Goal: Task Accomplishment & Management: Use online tool/utility

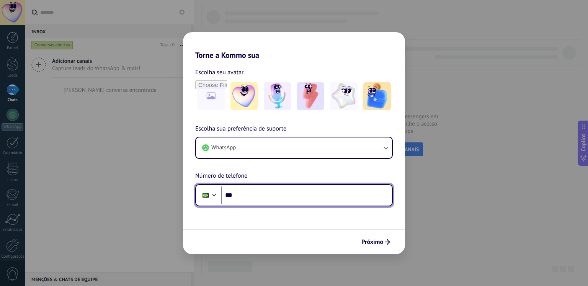
click at [326, 200] on input "***" at bounding box center [306, 195] width 171 height 18
click at [277, 199] on input "***" at bounding box center [306, 195] width 171 height 18
type input "**********"
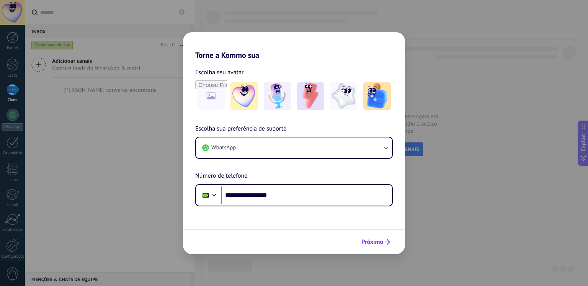
click at [384, 240] on span "Próximo" at bounding box center [375, 241] width 29 height 5
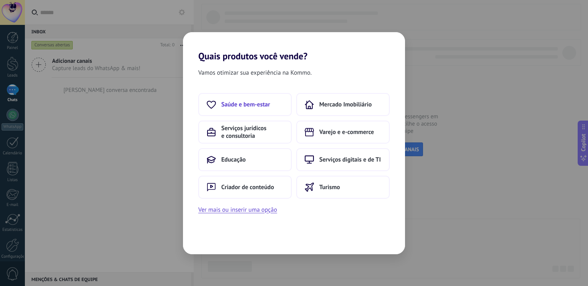
click at [228, 104] on span "Saúde e bem-estar" at bounding box center [245, 105] width 49 height 8
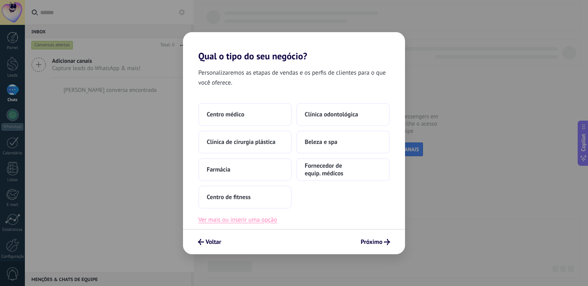
click at [266, 216] on button "Ver mais ou inserir uma opção" at bounding box center [237, 220] width 79 height 10
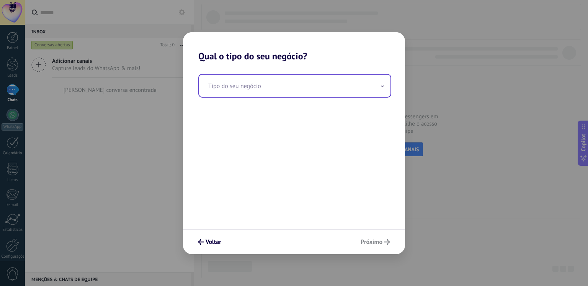
click at [263, 80] on input "text" at bounding box center [294, 86] width 191 height 22
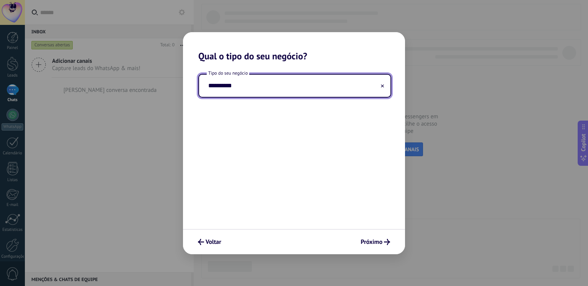
type input "**********"
drag, startPoint x: 260, startPoint y: 90, endPoint x: 193, endPoint y: 97, distance: 67.8
click at [193, 97] on div "**********" at bounding box center [294, 145] width 222 height 167
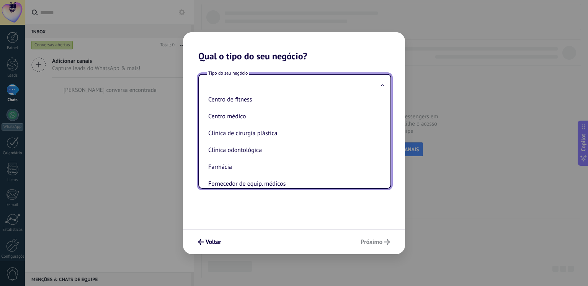
scroll to position [36, 0]
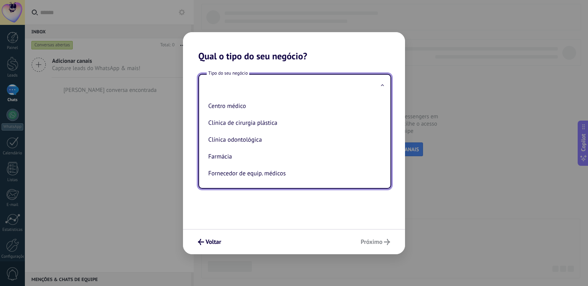
drag, startPoint x: 267, startPoint y: 195, endPoint x: 232, endPoint y: 221, distance: 43.7
click at [266, 196] on div "Tipo do seu negócio Beleza e spa Centro de fitness Centro médico Clínica de cir…" at bounding box center [294, 145] width 222 height 167
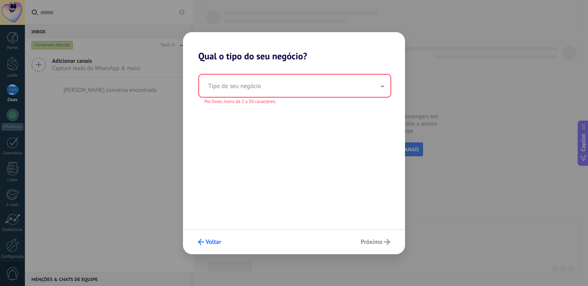
click at [214, 239] on span "Voltar" at bounding box center [214, 241] width 16 height 5
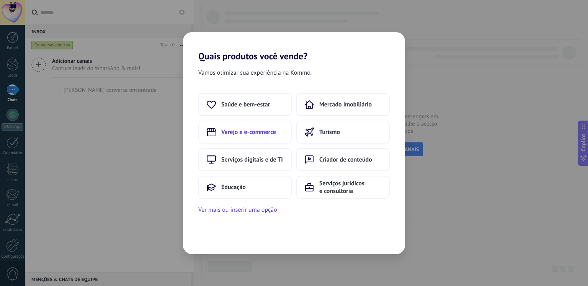
click at [256, 134] on span "Varejo e e-commerce" at bounding box center [248, 132] width 55 height 8
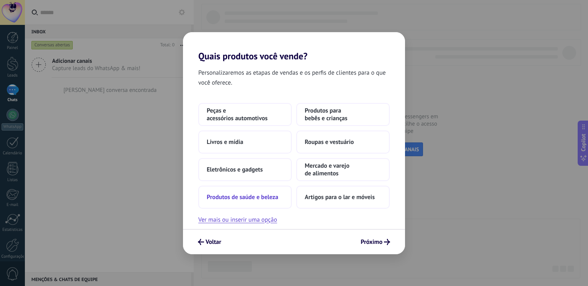
click at [242, 201] on span "Produtos de saúde e beleza" at bounding box center [243, 197] width 72 height 8
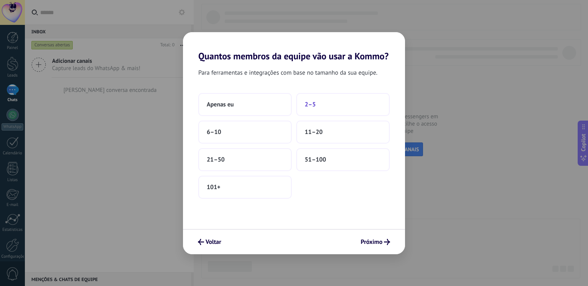
click at [328, 98] on button "2–5" at bounding box center [342, 104] width 93 height 23
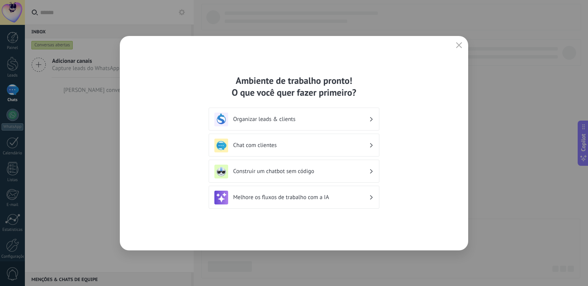
click at [319, 146] on h3 "Chat com clientes" at bounding box center [301, 145] width 136 height 7
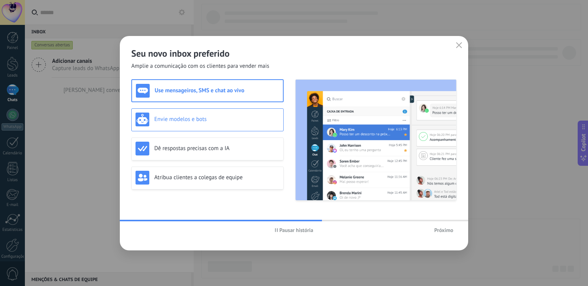
click at [232, 113] on div "Envie modelos e bots" at bounding box center [208, 120] width 144 height 14
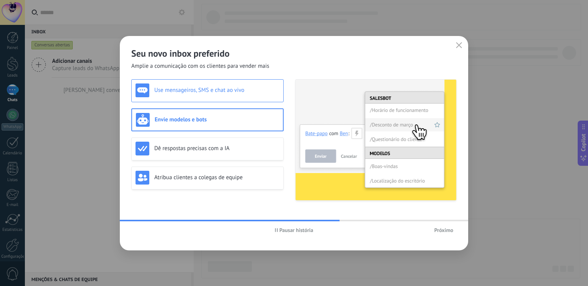
click at [252, 98] on div "Use mensageiros, SMS e chat ao vivo" at bounding box center [207, 90] width 152 height 23
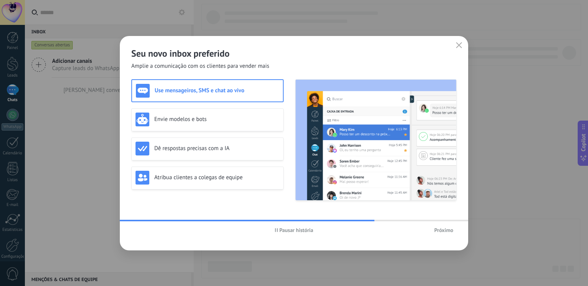
click at [241, 132] on div "Use mensageiros, SMS e chat ao vivo Envie modelos e bots Dê respostas precisas …" at bounding box center [207, 139] width 152 height 121
click at [233, 120] on h3 "Envie modelos e bots" at bounding box center [216, 119] width 125 height 7
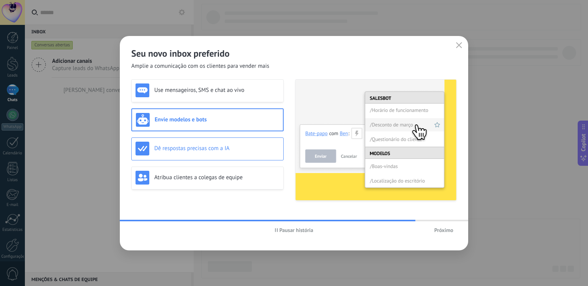
click at [243, 146] on h3 "Dê respostas precisas com a IA" at bounding box center [216, 148] width 125 height 7
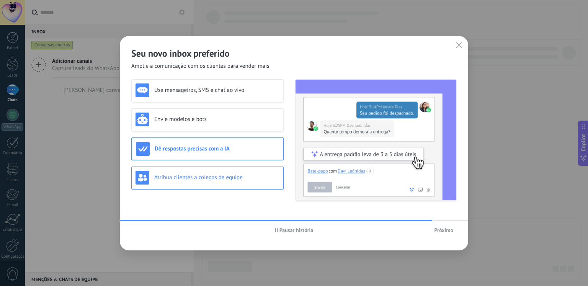
click at [253, 168] on div "Atribua clientes a colegas de equipe" at bounding box center [207, 178] width 152 height 23
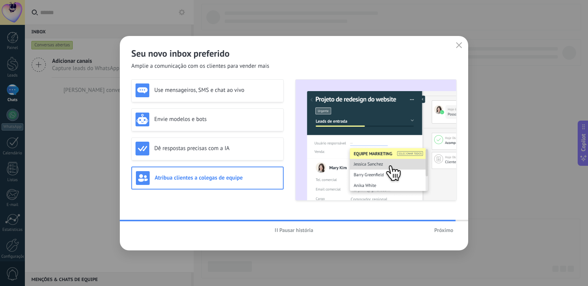
click at [448, 232] on span "Próximo" at bounding box center [443, 229] width 19 height 5
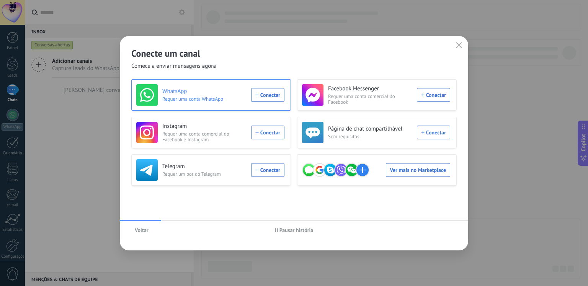
click at [276, 100] on div "WhatsApp Requer uma conta WhatsApp Conectar" at bounding box center [210, 94] width 148 height 21
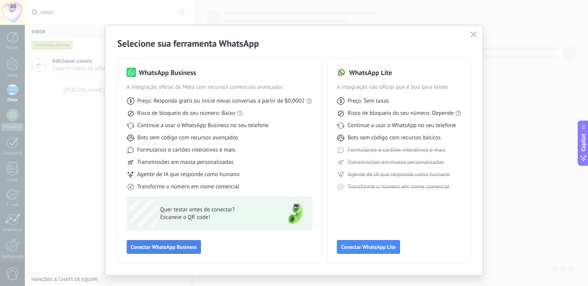
click at [187, 244] on span "Conectar WhatsApp Business" at bounding box center [164, 246] width 66 height 5
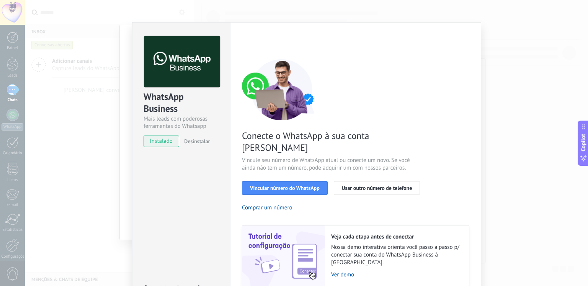
scroll to position [0, 0]
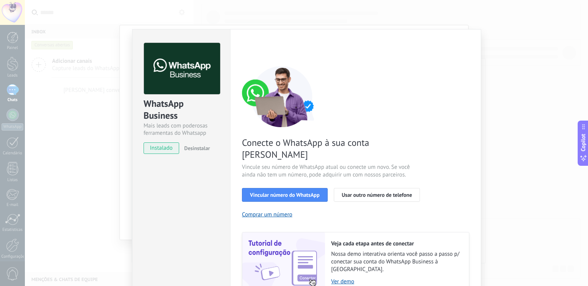
click at [115, 89] on div "WhatsApp Business Mais leads com poderosas ferramentas do Whatsapp instalado De…" at bounding box center [306, 143] width 563 height 286
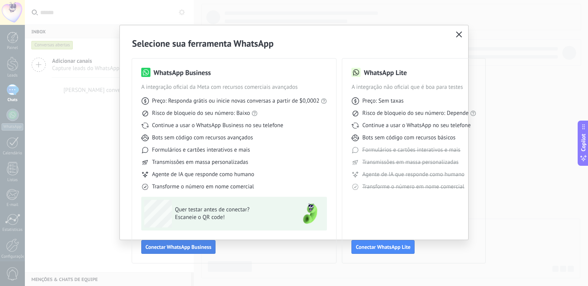
click at [174, 249] on span "Conectar WhatsApp Business" at bounding box center [178, 246] width 66 height 5
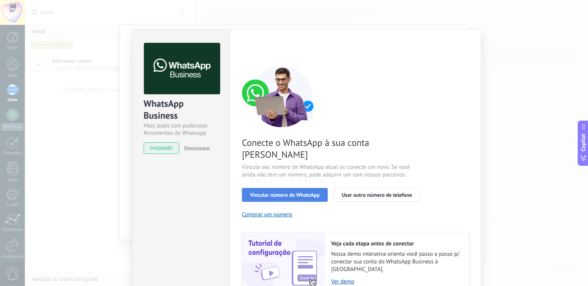
click at [299, 188] on button "Vincular número do WhatsApp" at bounding box center [285, 195] width 86 height 14
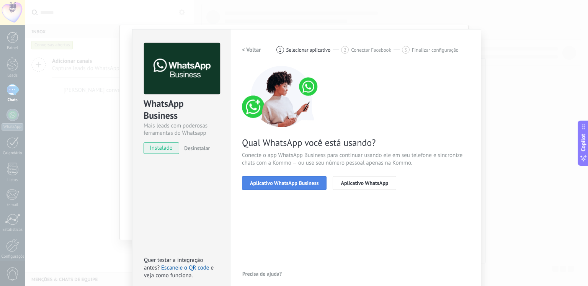
click at [258, 181] on span "Aplicativo WhatsApp Business" at bounding box center [284, 182] width 69 height 5
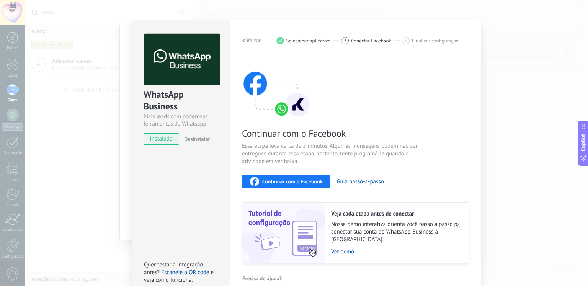
scroll to position [15, 0]
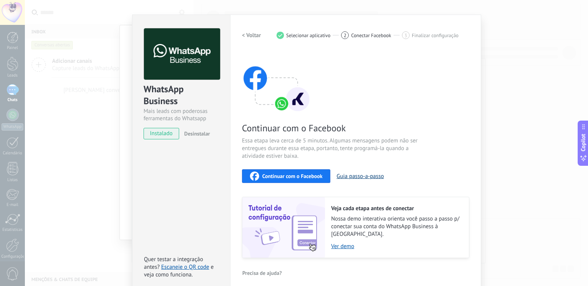
click at [361, 176] on button "Guia passo-a-passo" at bounding box center [360, 176] width 47 height 7
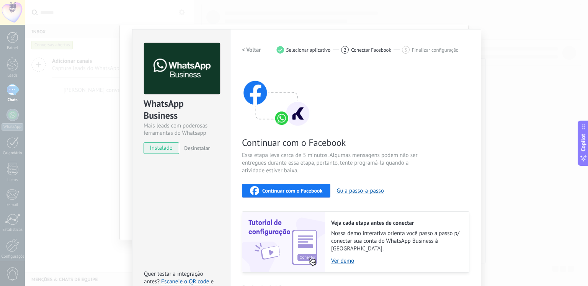
click at [298, 191] on span "Continuar com o Facebook" at bounding box center [292, 190] width 60 height 5
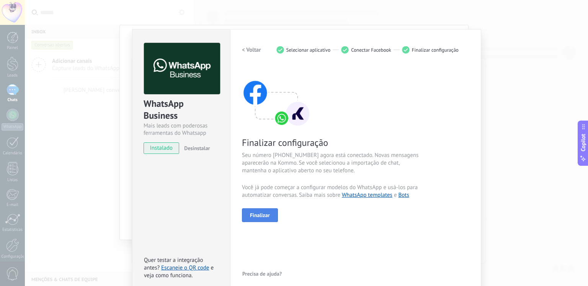
click at [265, 214] on span "Finalizar" at bounding box center [260, 214] width 20 height 5
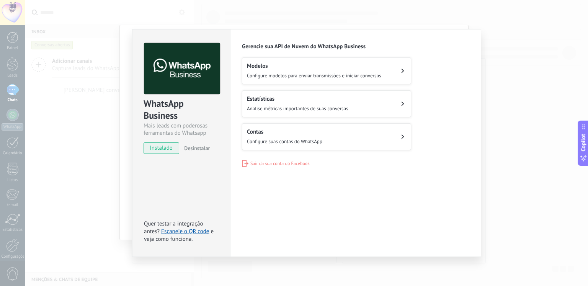
click at [341, 80] on button "Modelos Configure modelos para enviar transmissões e iniciar conversas" at bounding box center [326, 70] width 169 height 27
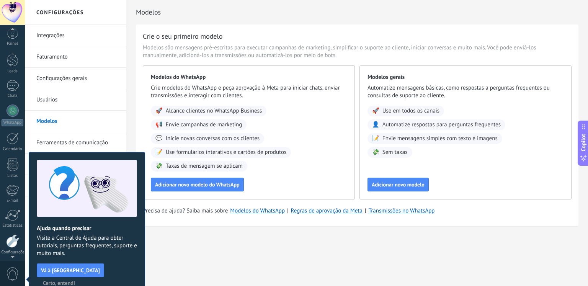
scroll to position [32, 0]
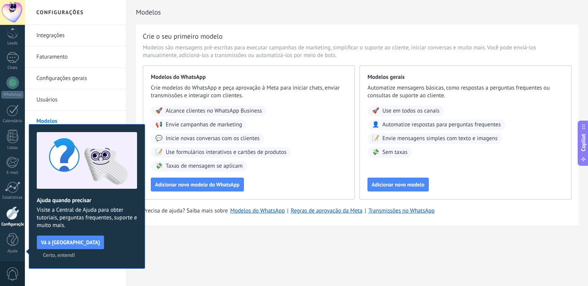
click at [75, 252] on span "Certo, entendi" at bounding box center [59, 254] width 32 height 5
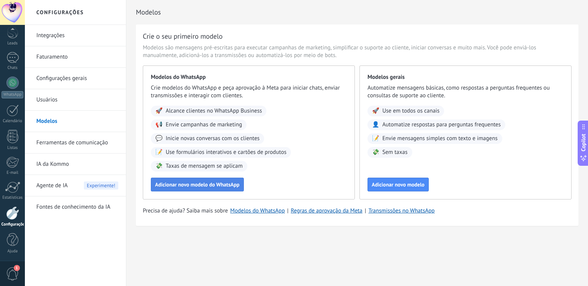
click at [214, 187] on span "Adicionar novo modelo do WhatsApp" at bounding box center [197, 184] width 85 height 5
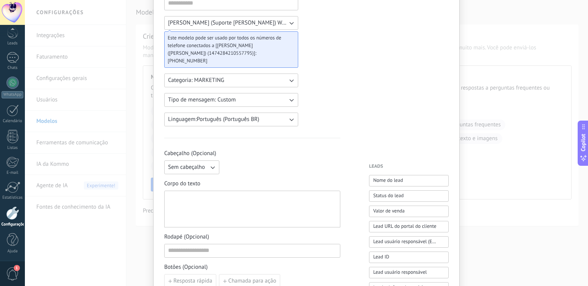
scroll to position [0, 0]
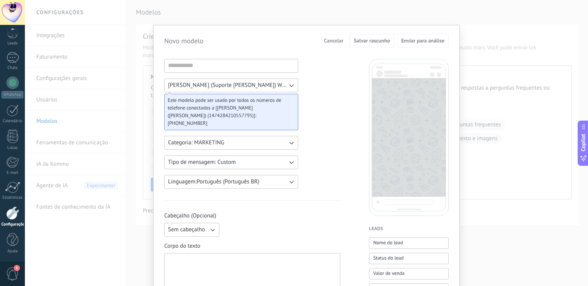
click at [334, 42] on span "Cancelar" at bounding box center [334, 40] width 20 height 5
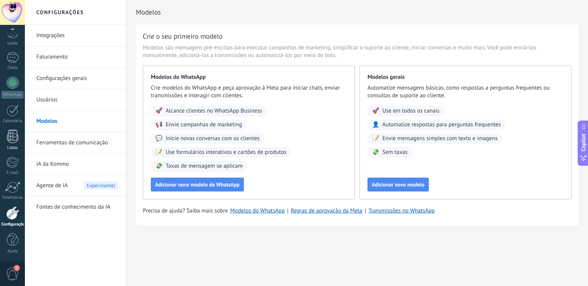
click at [11, 147] on div "Listas" at bounding box center [13, 147] width 22 height 5
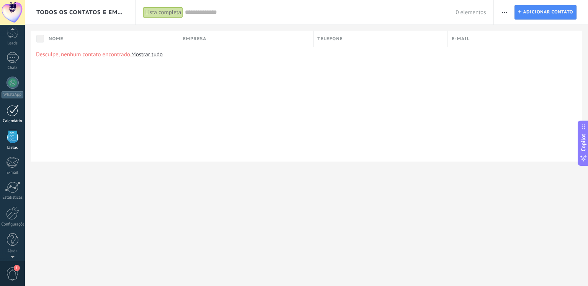
scroll to position [20, 0]
click at [8, 71] on div at bounding box center [13, 70] width 12 height 11
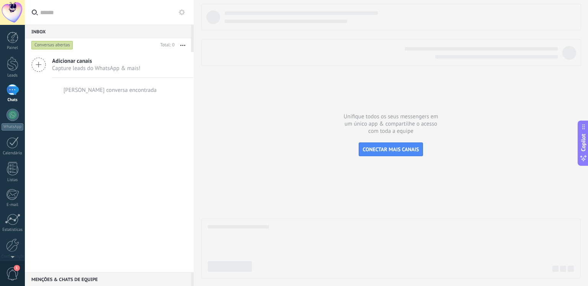
click at [72, 70] on span "Capture leads do WhatsApp & mais!" at bounding box center [96, 68] width 88 height 7
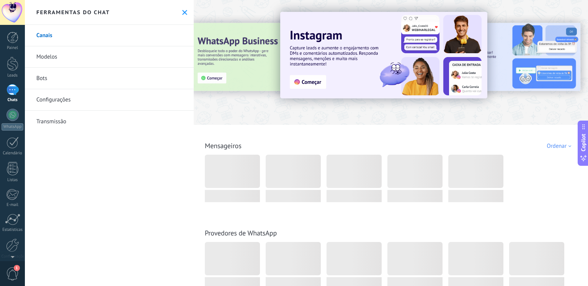
click at [46, 82] on link "Bots" at bounding box center [109, 78] width 169 height 21
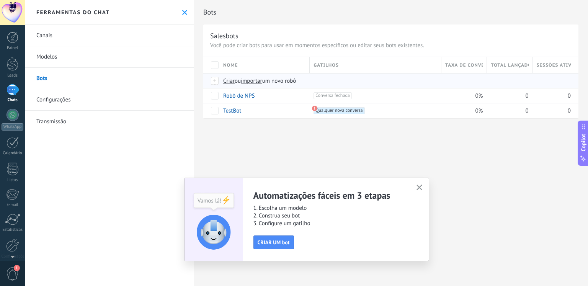
click at [233, 83] on span "Criar" at bounding box center [228, 80] width 11 height 7
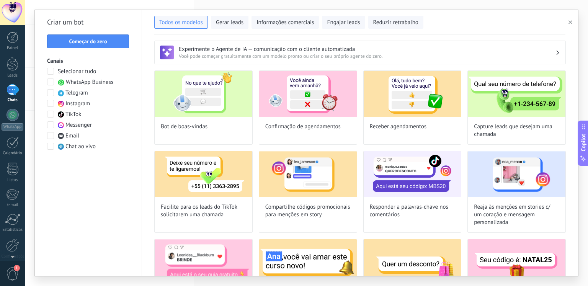
click at [48, 82] on span at bounding box center [50, 81] width 7 height 7
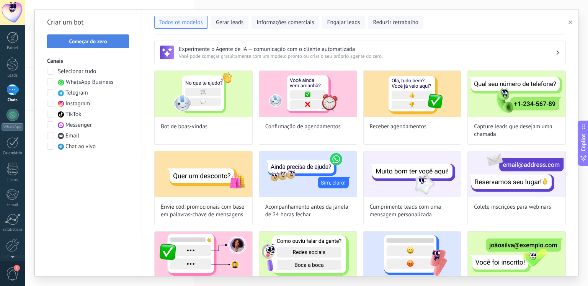
click at [101, 44] on span "Começar do zero" at bounding box center [88, 41] width 38 height 5
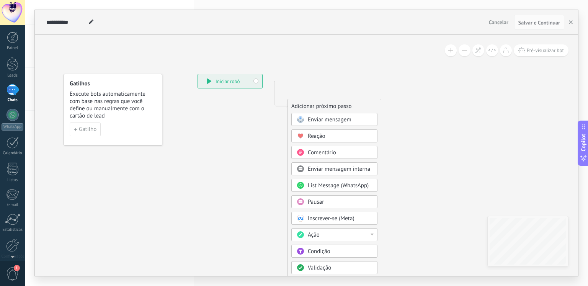
click at [220, 85] on div "**********" at bounding box center [230, 81] width 64 height 14
